Goal: Task Accomplishment & Management: Manage account settings

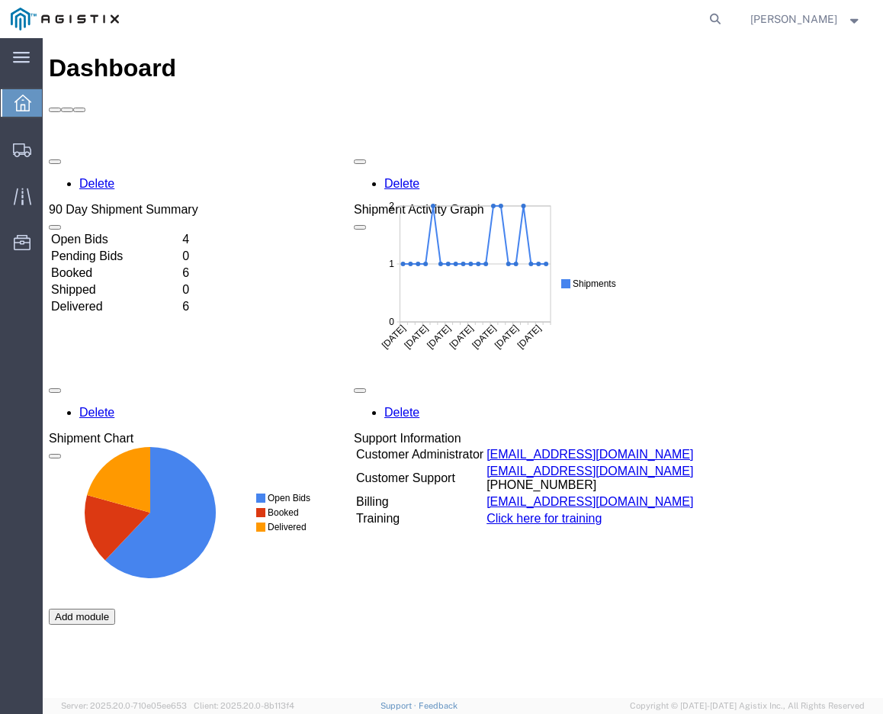
click at [456, 574] on div "Delete 90 Day Shipment Summary Open Bids 4 Pending Bids 0 Booked 6 Shipped 0 De…" at bounding box center [463, 494] width 828 height 686
click at [185, 151] on div "Delete 90 Day Shipment Summary Open Bids 4 Pending Bids 0 Booked 6 Shipped 0 De…" at bounding box center [463, 494] width 828 height 686
click at [180, 232] on td "Open Bids" at bounding box center [115, 239] width 130 height 15
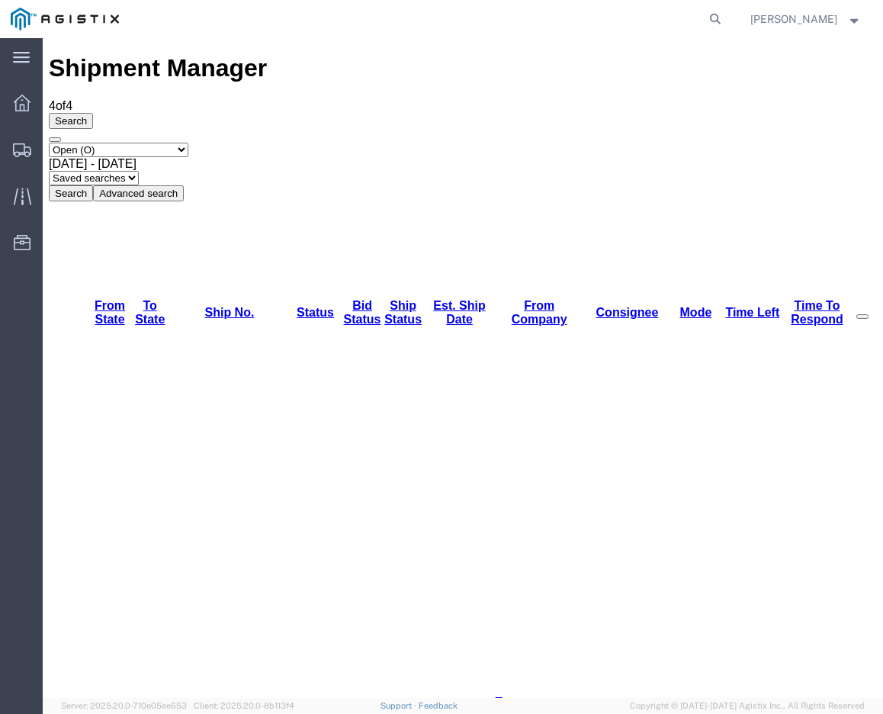
click at [16, 120] on ul "Dashboard Shipments Traffic Resources Address Book Saved Searches" at bounding box center [21, 181] width 43 height 186
click at [27, 104] on icon at bounding box center [22, 103] width 17 height 17
